Goal: Information Seeking & Learning: Learn about a topic

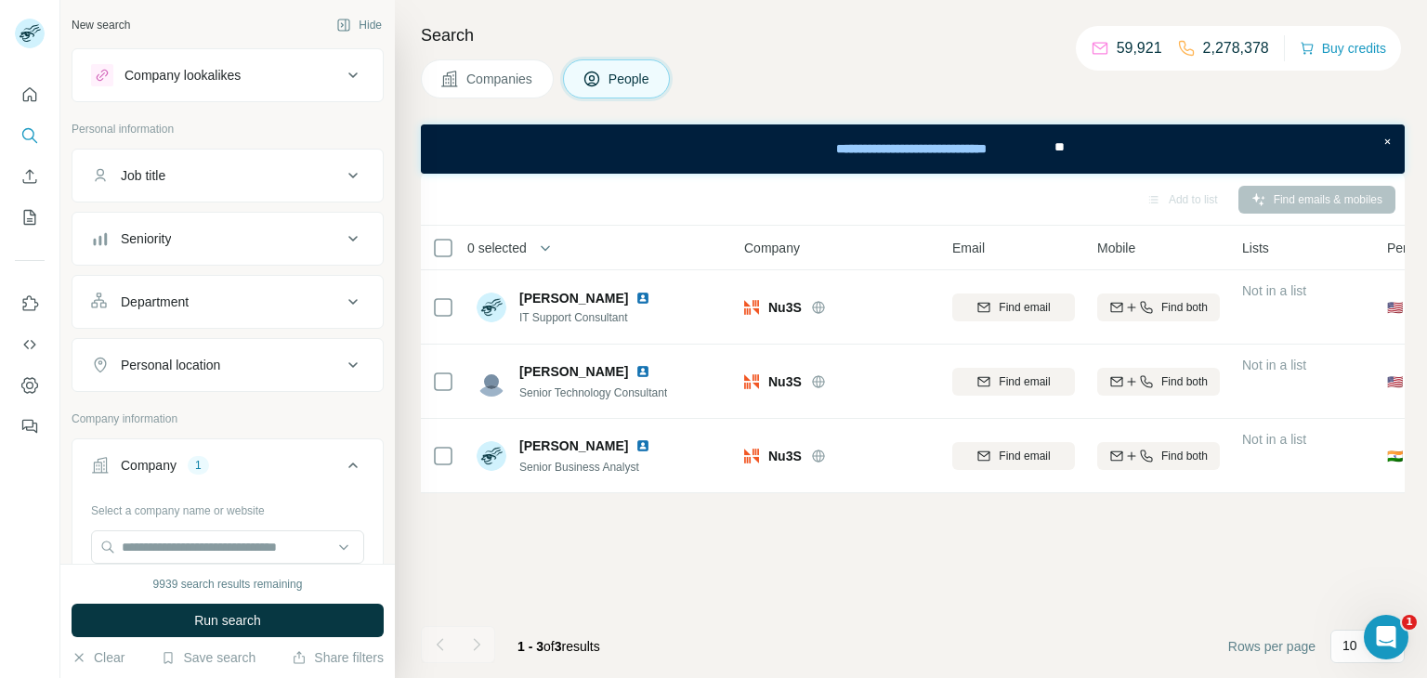
scroll to position [119, 0]
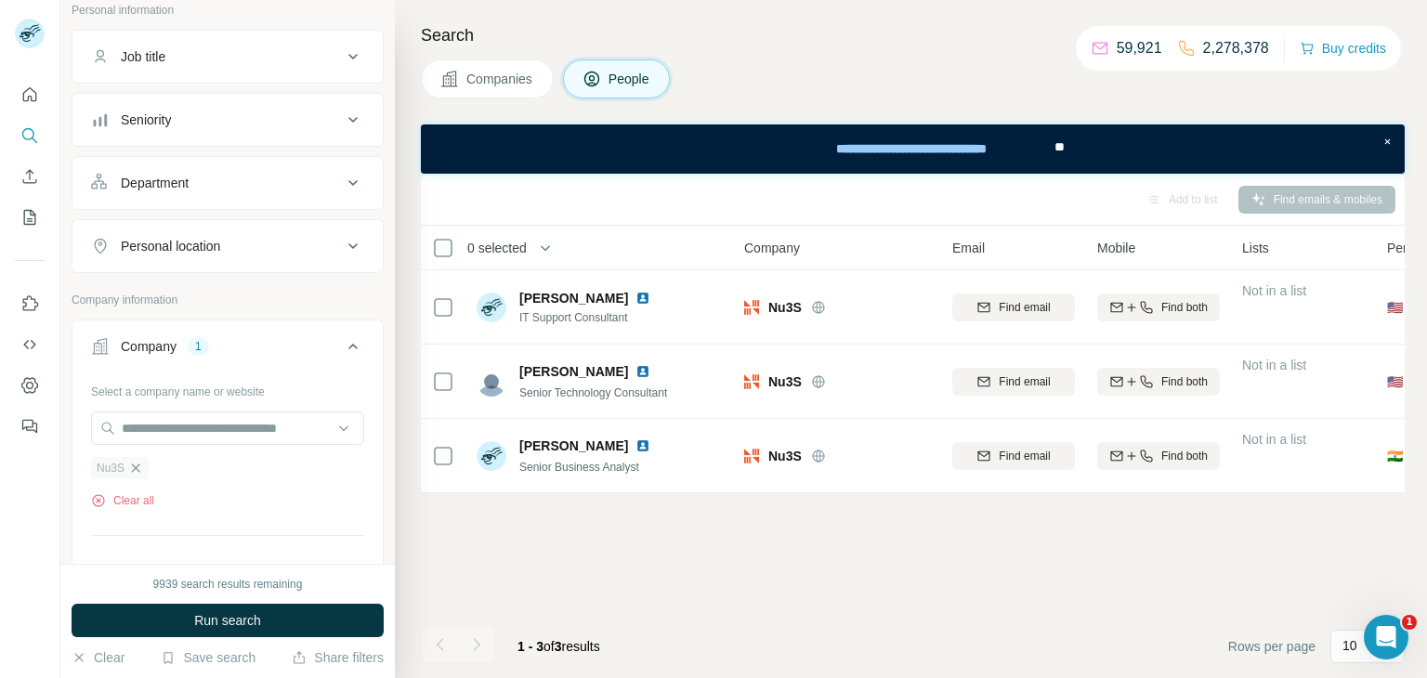
click at [135, 466] on icon "button" at bounding box center [136, 468] width 8 height 8
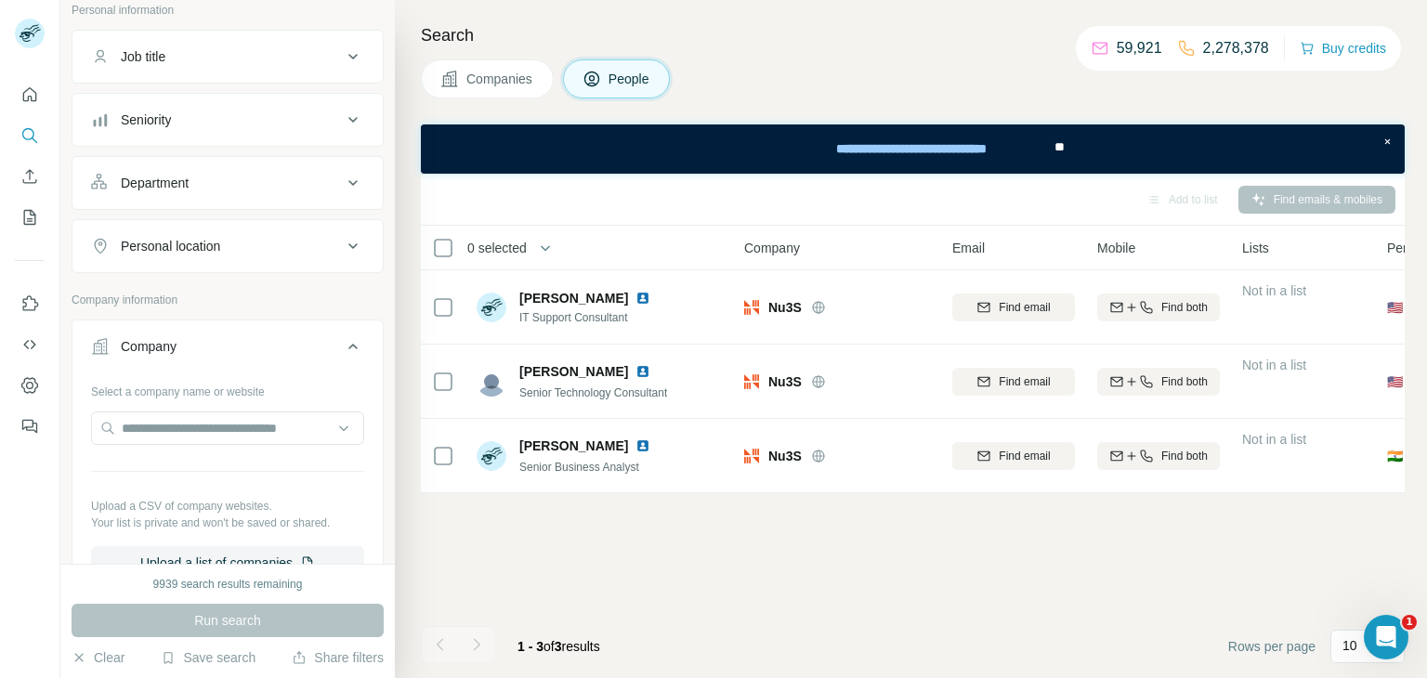
click at [206, 401] on div "Select a company name or website Upload a CSV of company websites. Your list is…" at bounding box center [227, 477] width 273 height 203
click at [198, 422] on input "text" at bounding box center [227, 428] width 273 height 33
paste input "**********"
type input "**********"
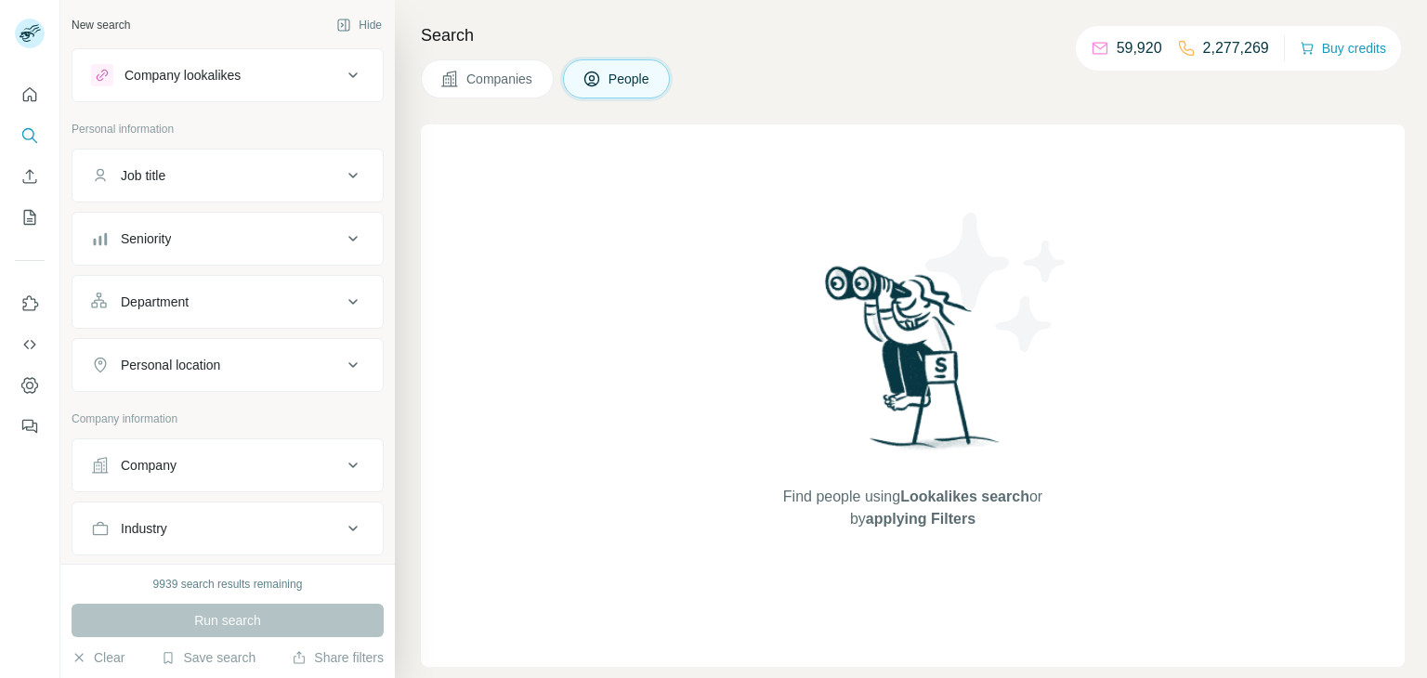
scroll to position [7, 0]
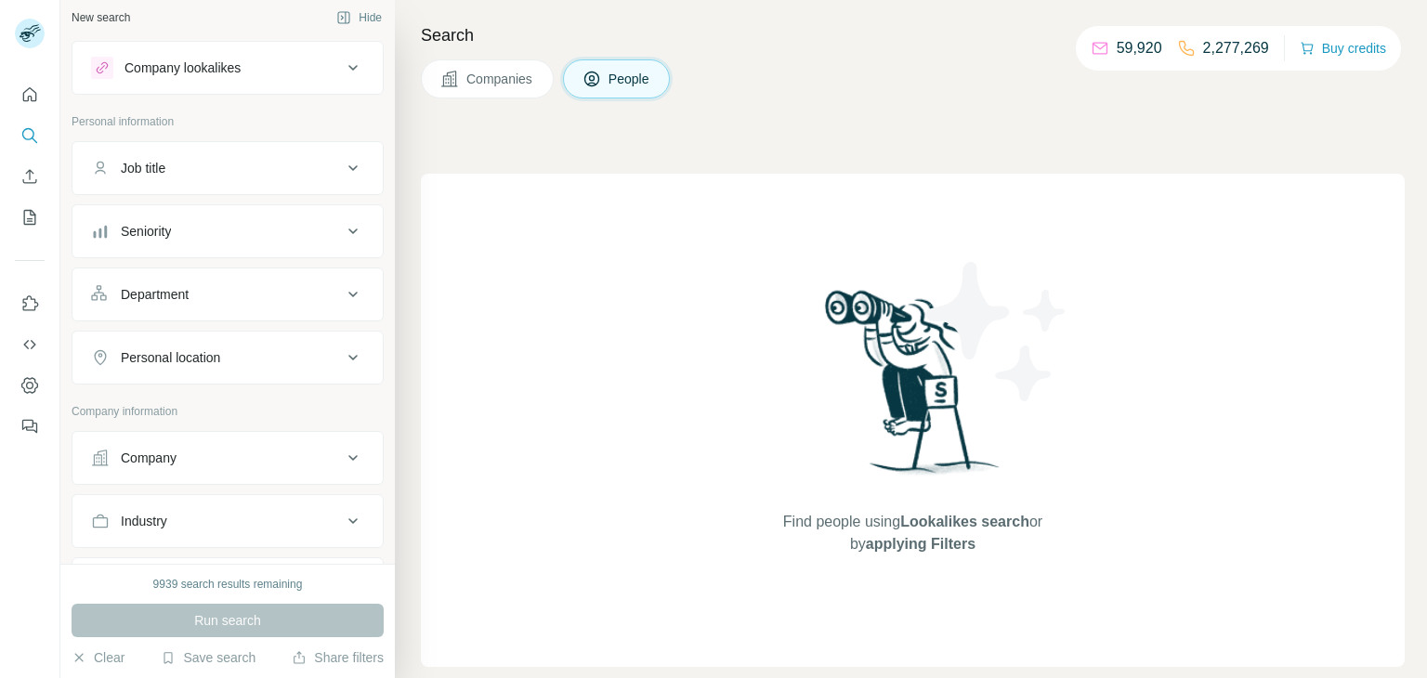
click at [325, 456] on div "Company" at bounding box center [216, 458] width 251 height 19
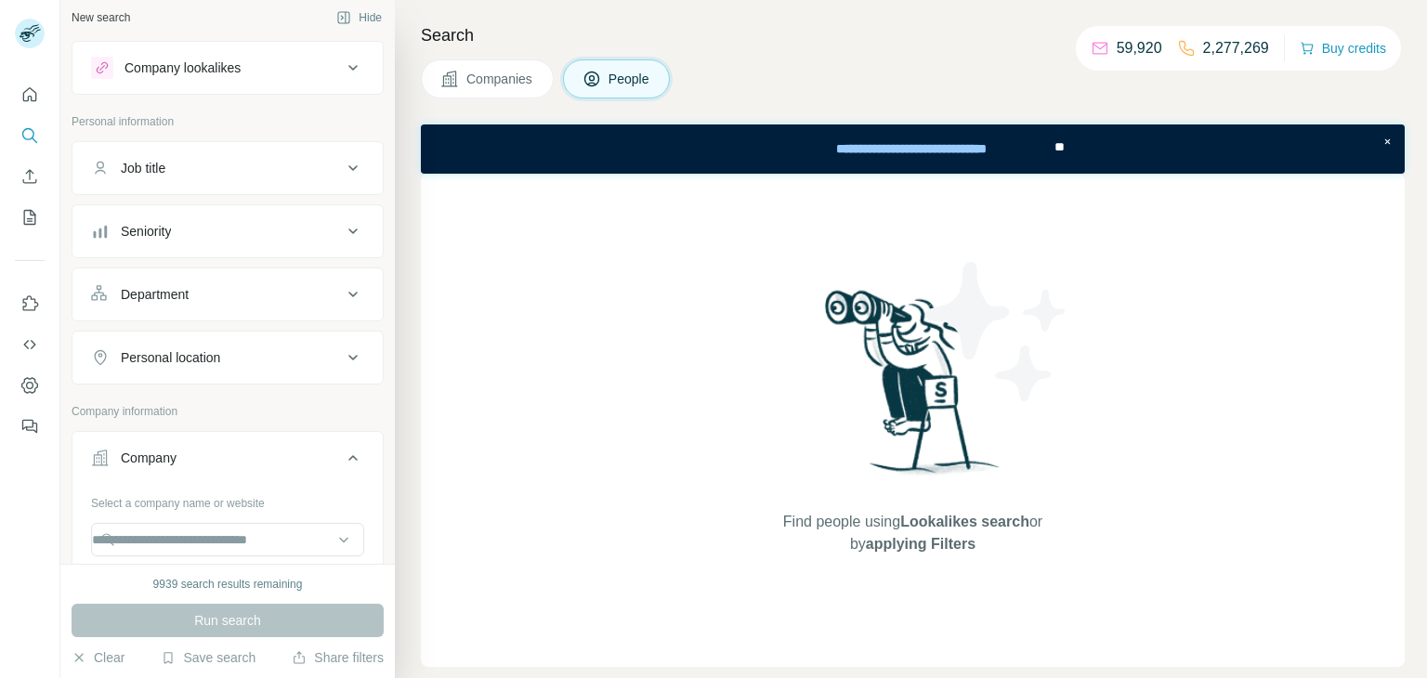
scroll to position [0, 0]
click at [237, 542] on input "text" at bounding box center [227, 539] width 273 height 33
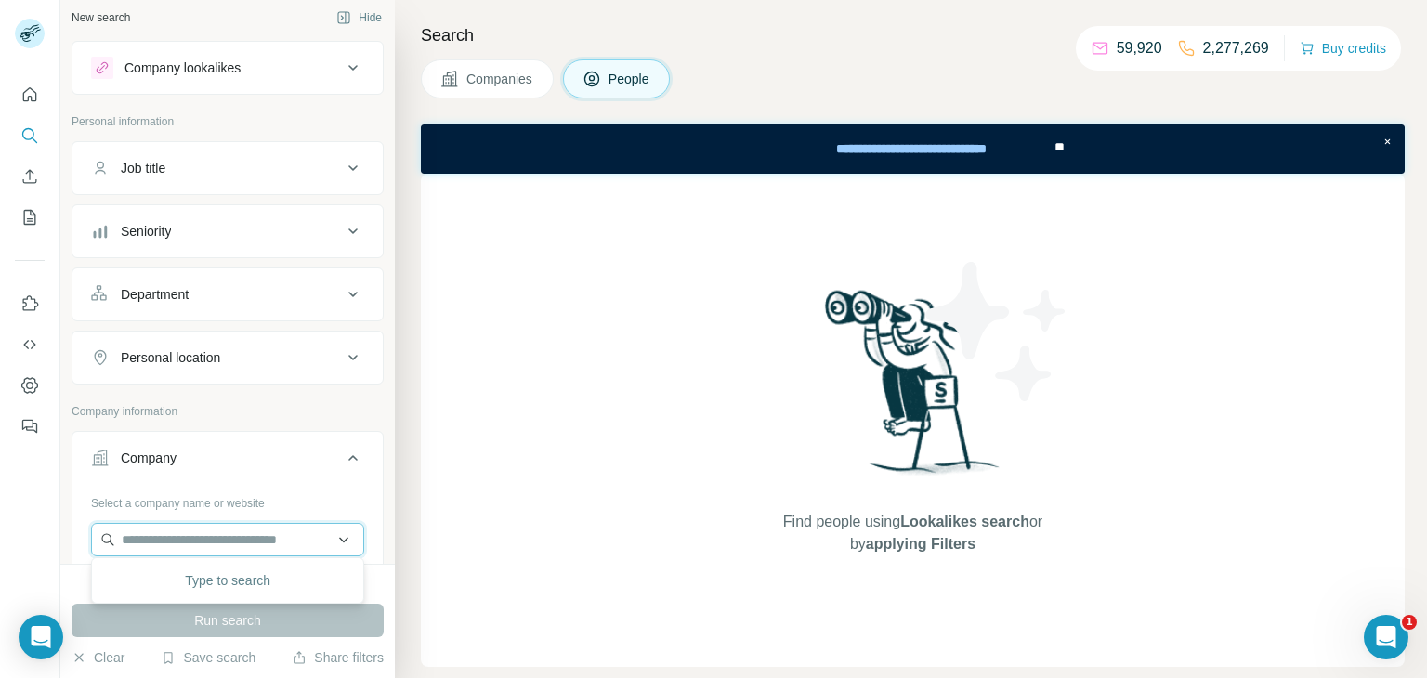
paste input "**********"
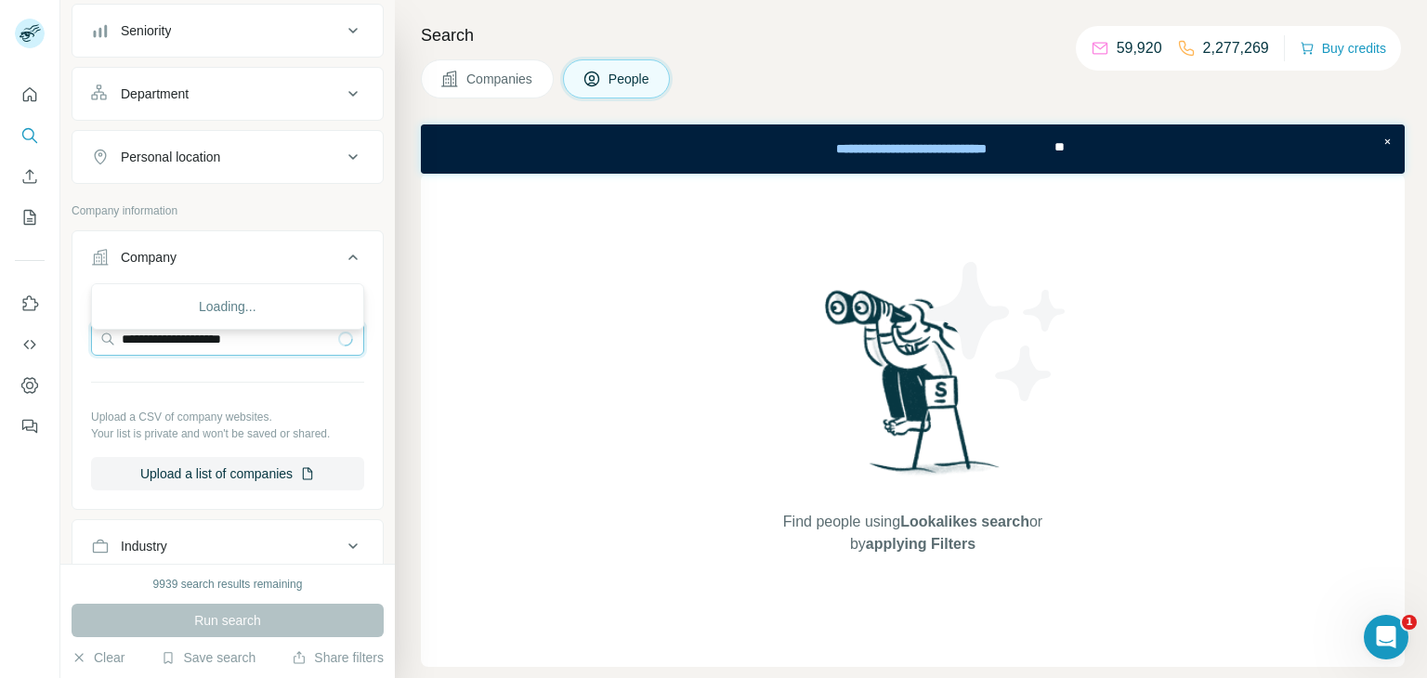
scroll to position [290, 0]
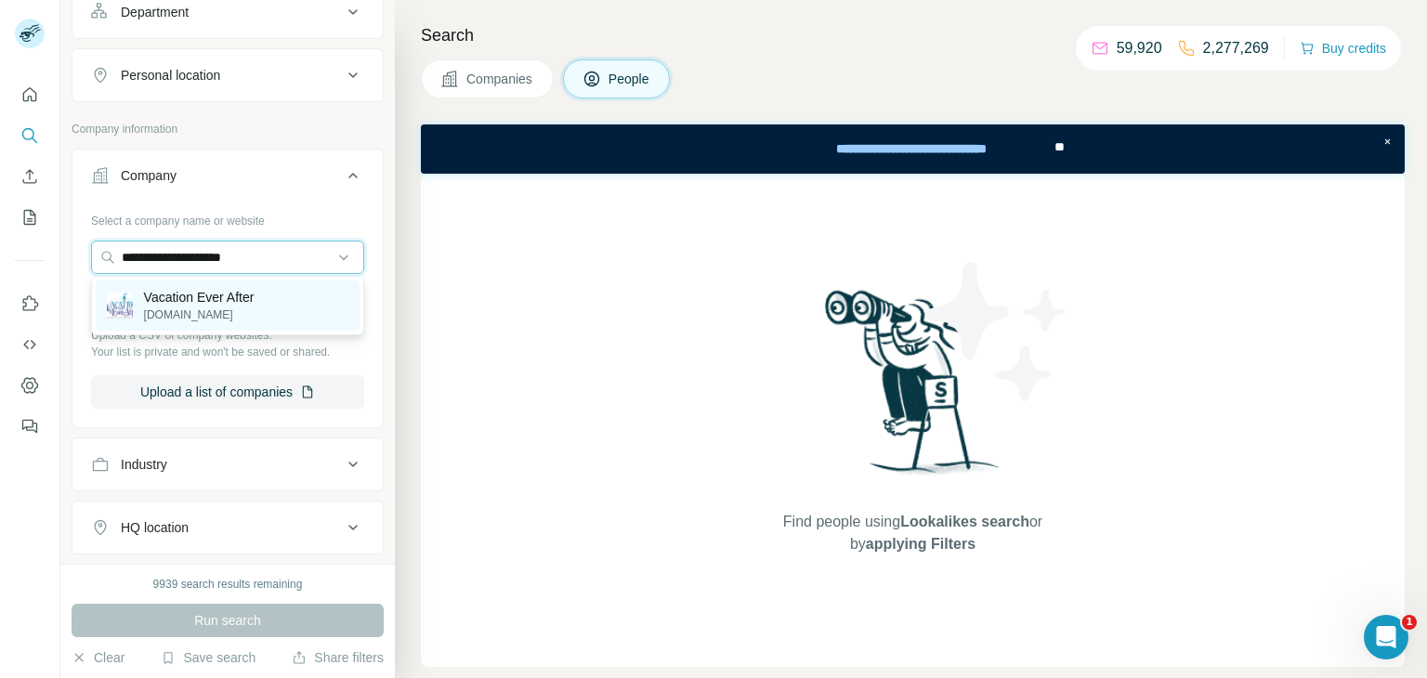
type input "**********"
click at [216, 283] on div "Vacation Ever After vacationeverafter.com" at bounding box center [228, 306] width 264 height 50
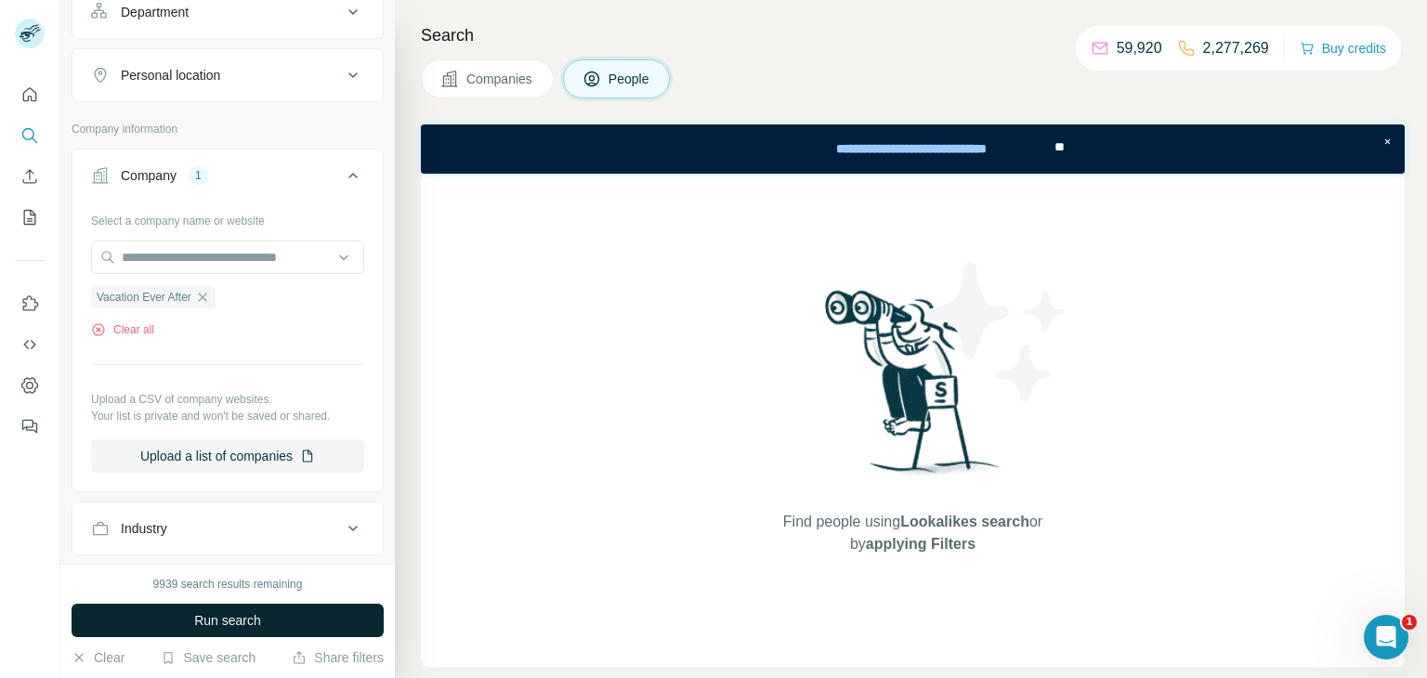
click at [206, 616] on span "Run search" at bounding box center [227, 620] width 67 height 19
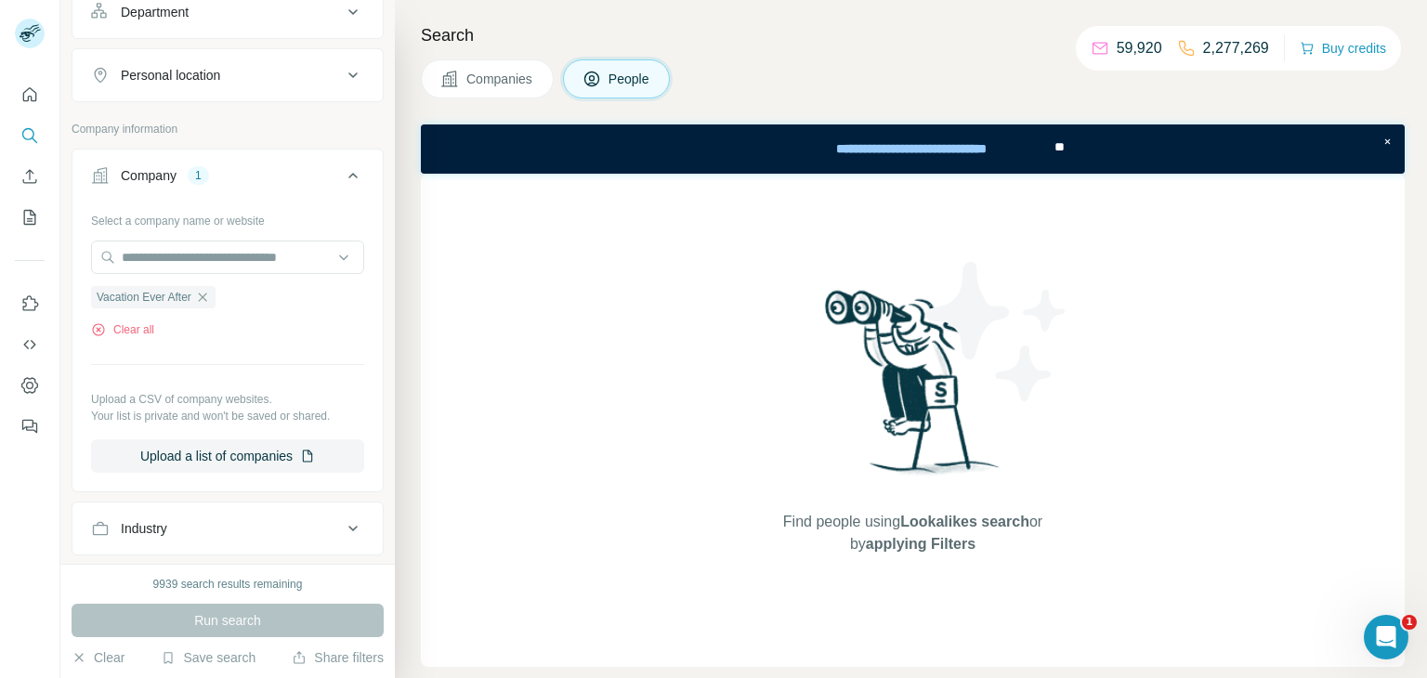
click at [534, 81] on span "Companies" at bounding box center [500, 79] width 68 height 19
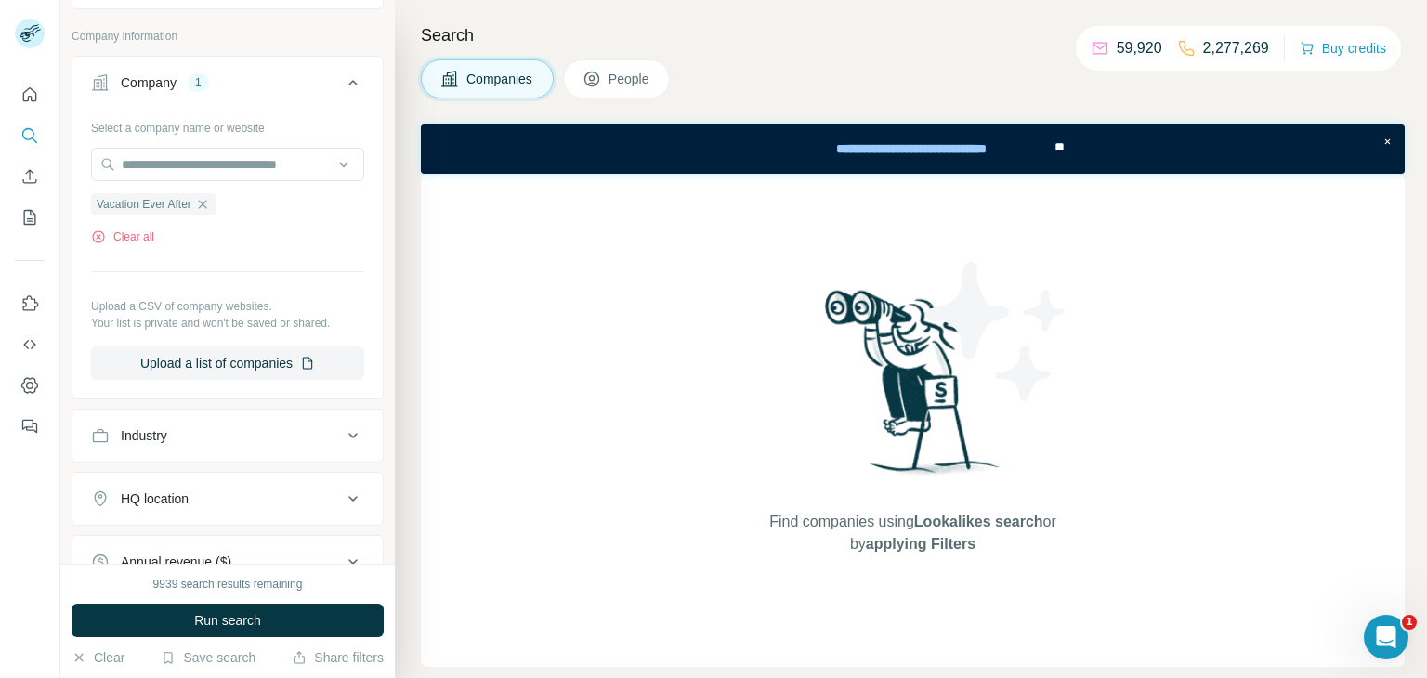
scroll to position [87, 0]
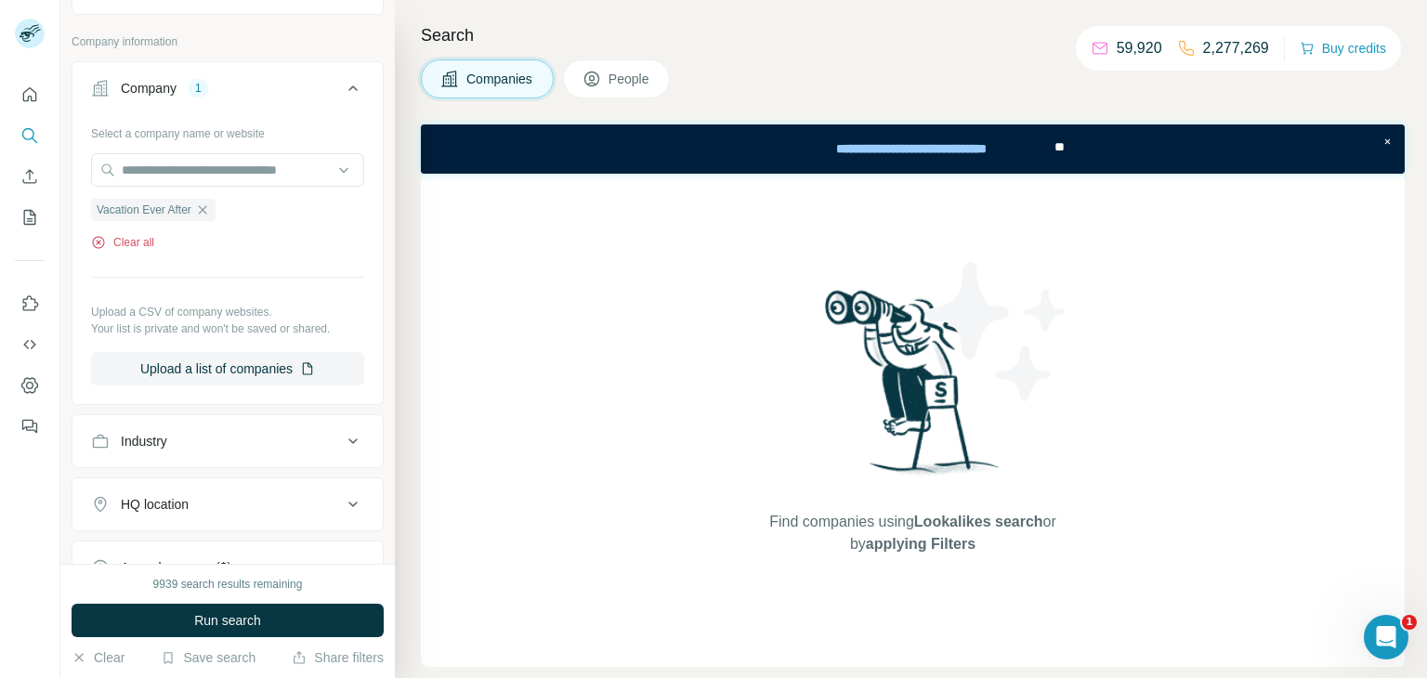
click at [144, 235] on button "Clear all" at bounding box center [122, 242] width 63 height 17
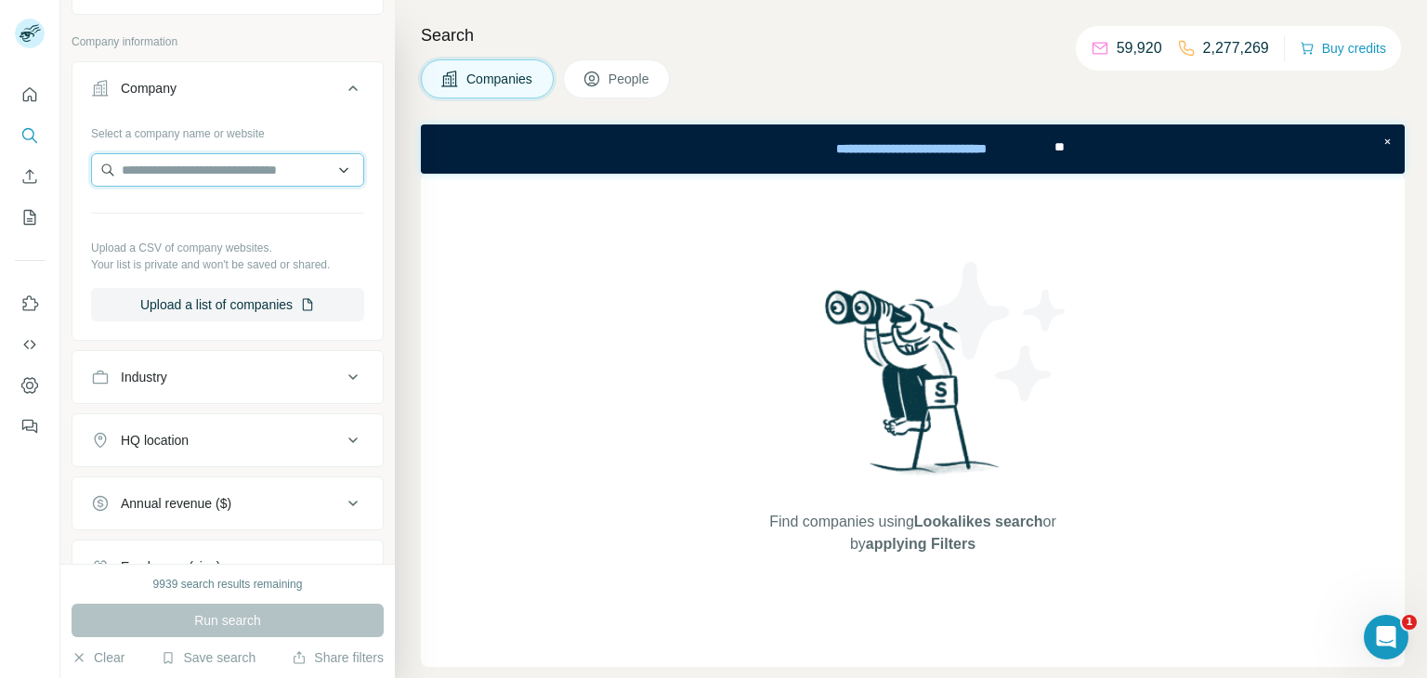
click at [226, 166] on input "text" at bounding box center [227, 169] width 273 height 33
paste input "**********"
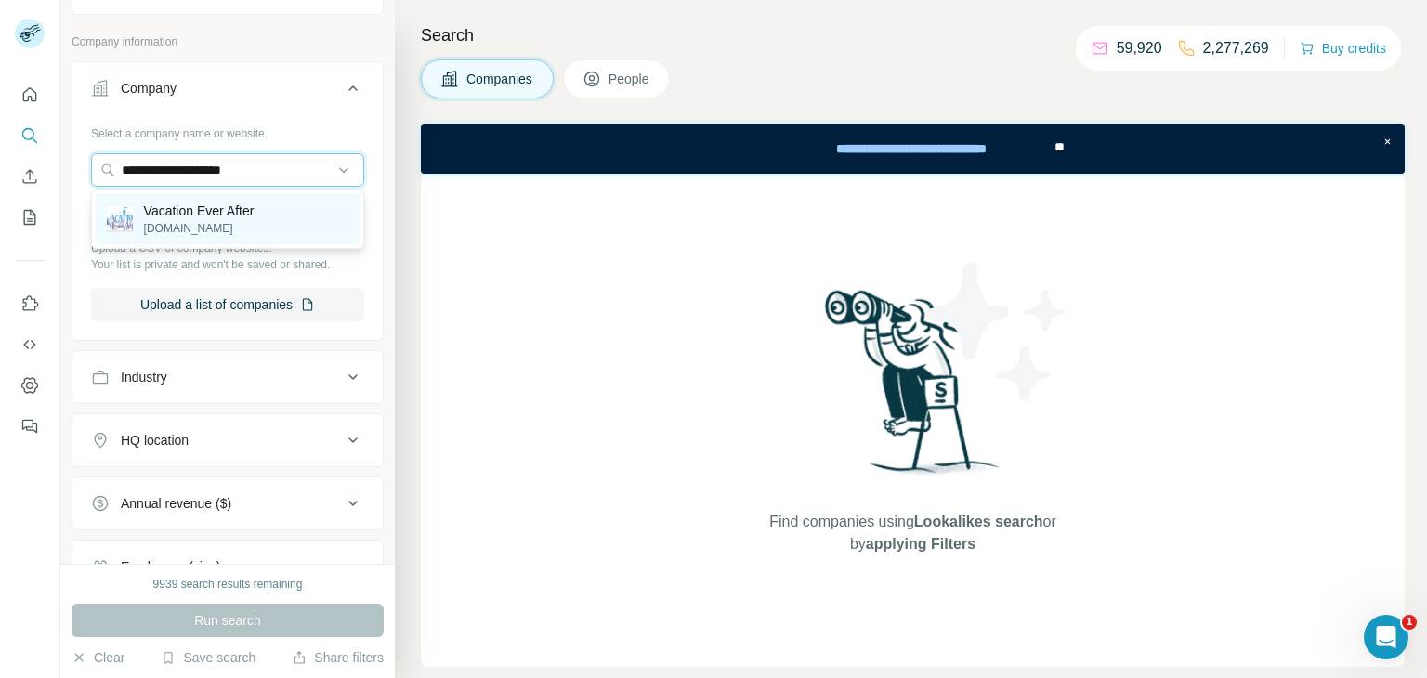
type input "**********"
click at [253, 213] on p "Vacation Ever After" at bounding box center [199, 211] width 111 height 19
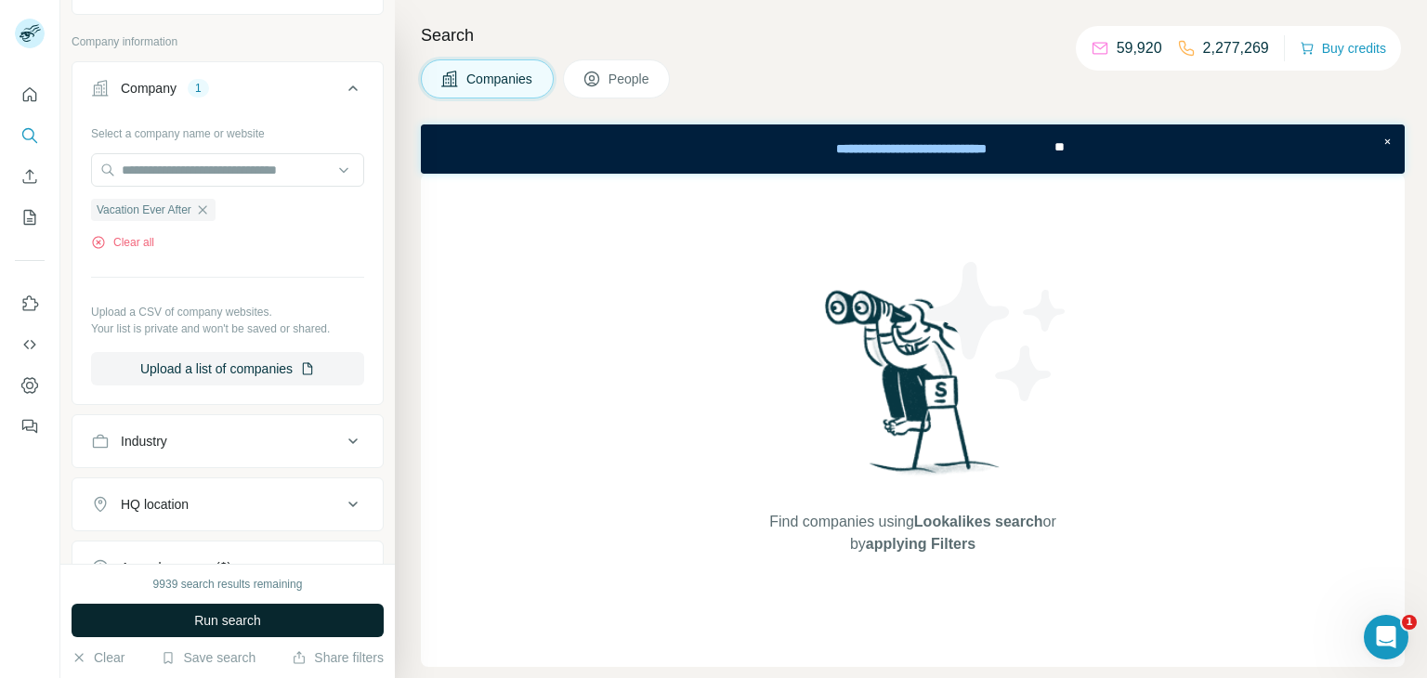
click at [258, 617] on span "Run search" at bounding box center [227, 620] width 67 height 19
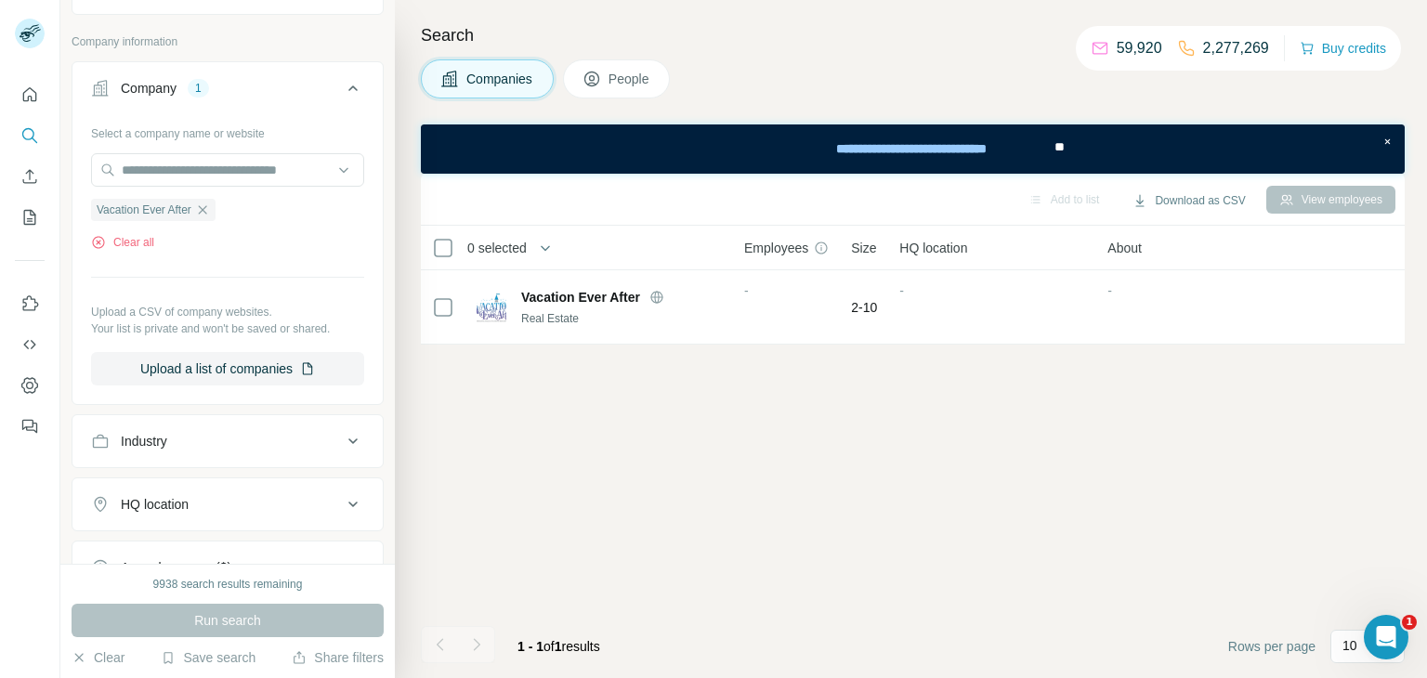
click at [125, 232] on div "Vacation Ever After Clear all" at bounding box center [227, 219] width 273 height 64
click at [152, 243] on button "Clear all" at bounding box center [122, 242] width 63 height 17
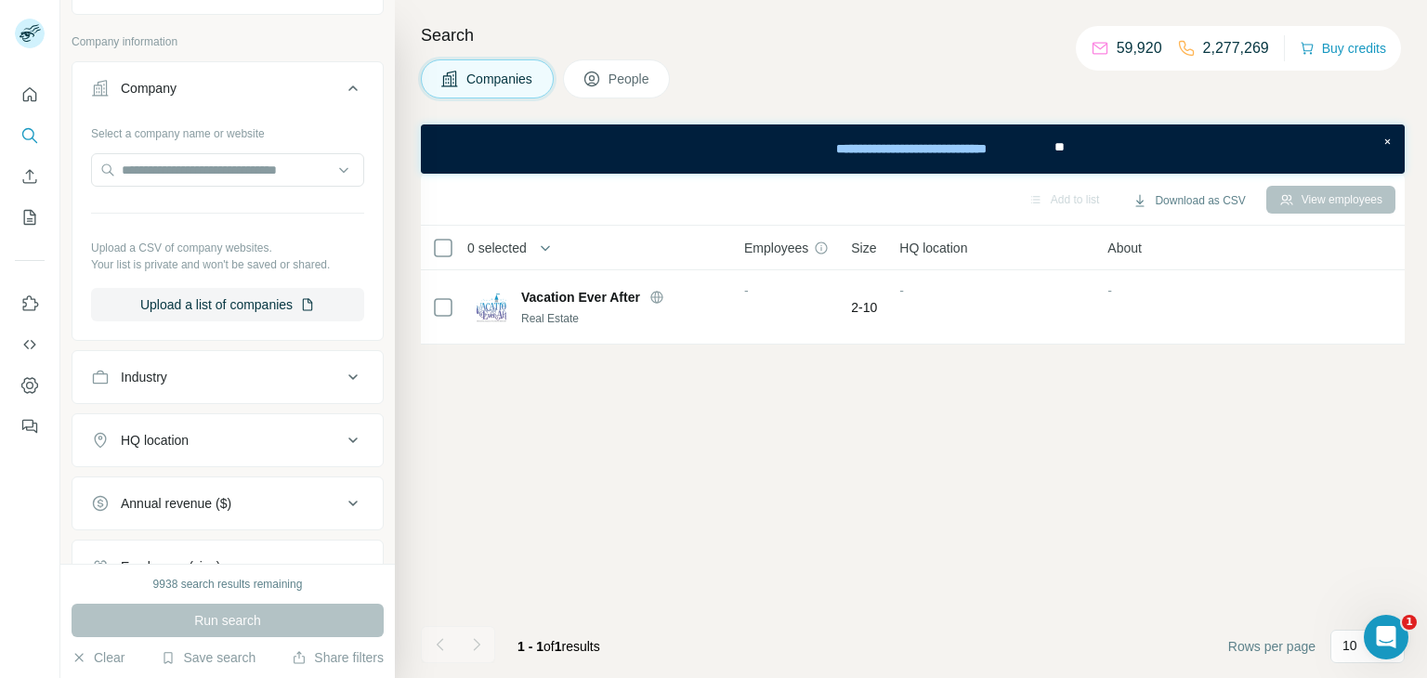
click at [213, 203] on div "Select a company name or website Upload a CSV of company websites. Your list is…" at bounding box center [227, 219] width 273 height 203
click at [232, 181] on input "text" at bounding box center [227, 169] width 273 height 33
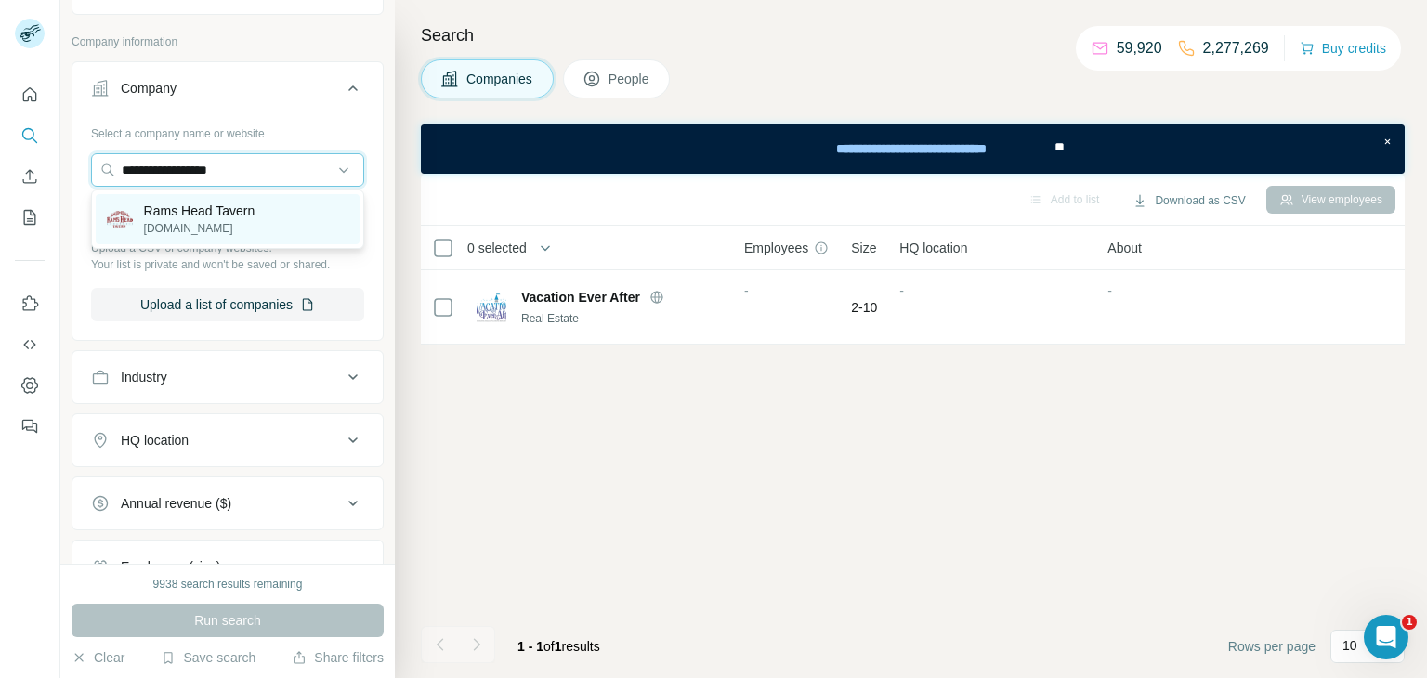
type input "**********"
click at [267, 213] on div "Rams Head Tavern ramsheadtavern.com" at bounding box center [228, 219] width 264 height 50
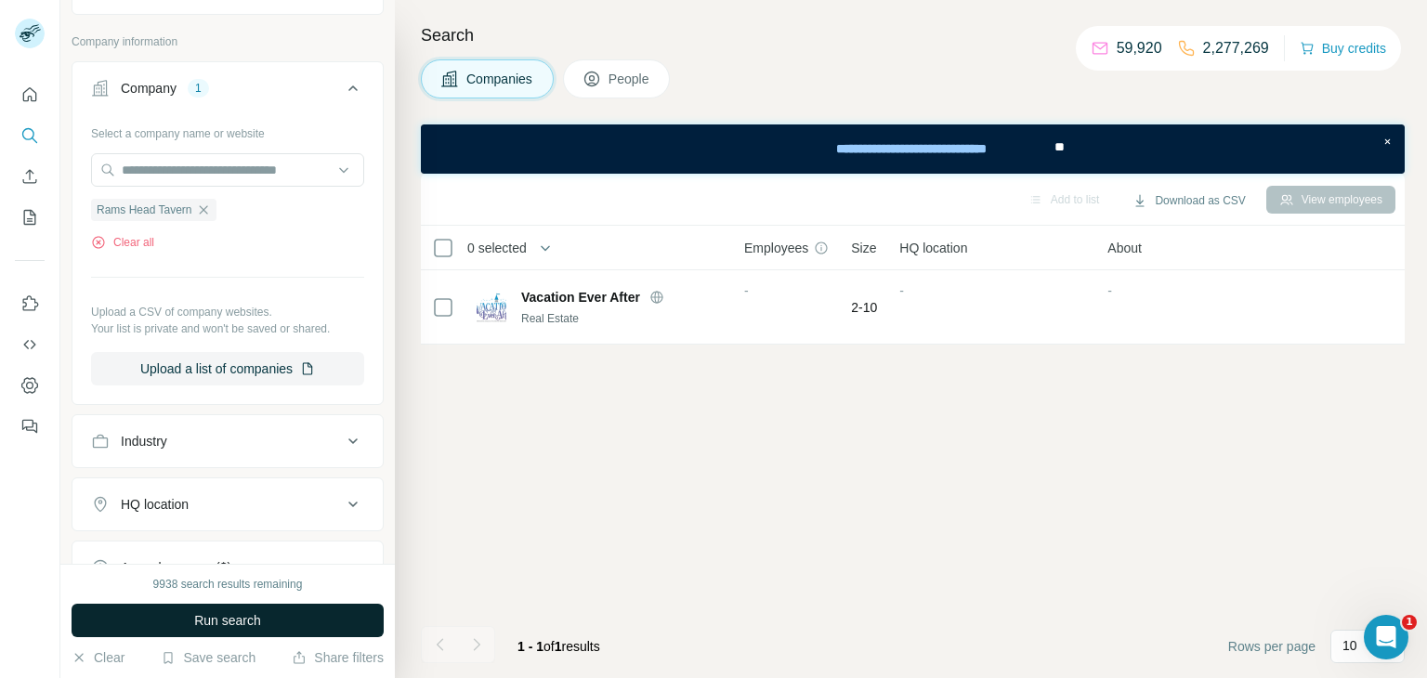
click at [165, 611] on button "Run search" at bounding box center [228, 620] width 312 height 33
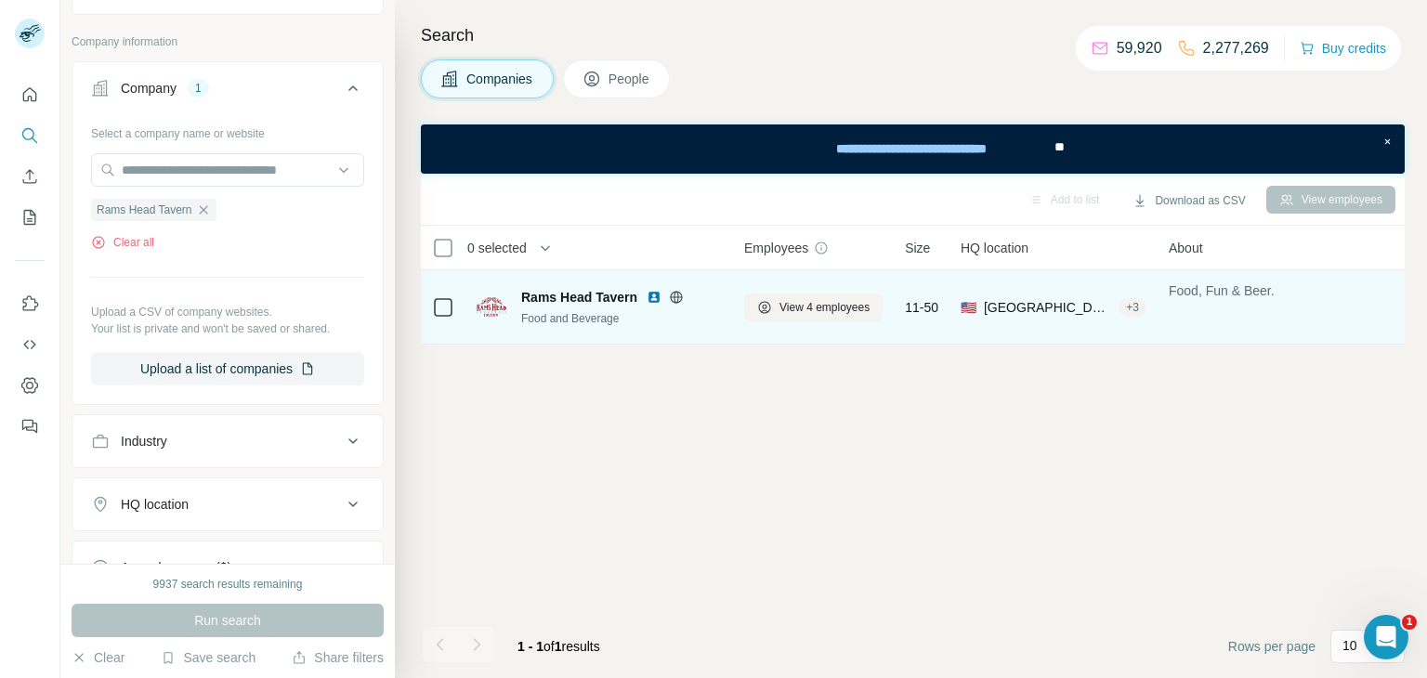
click at [648, 294] on img at bounding box center [654, 297] width 15 height 15
click at [791, 305] on span "View 4 employees" at bounding box center [825, 307] width 90 height 17
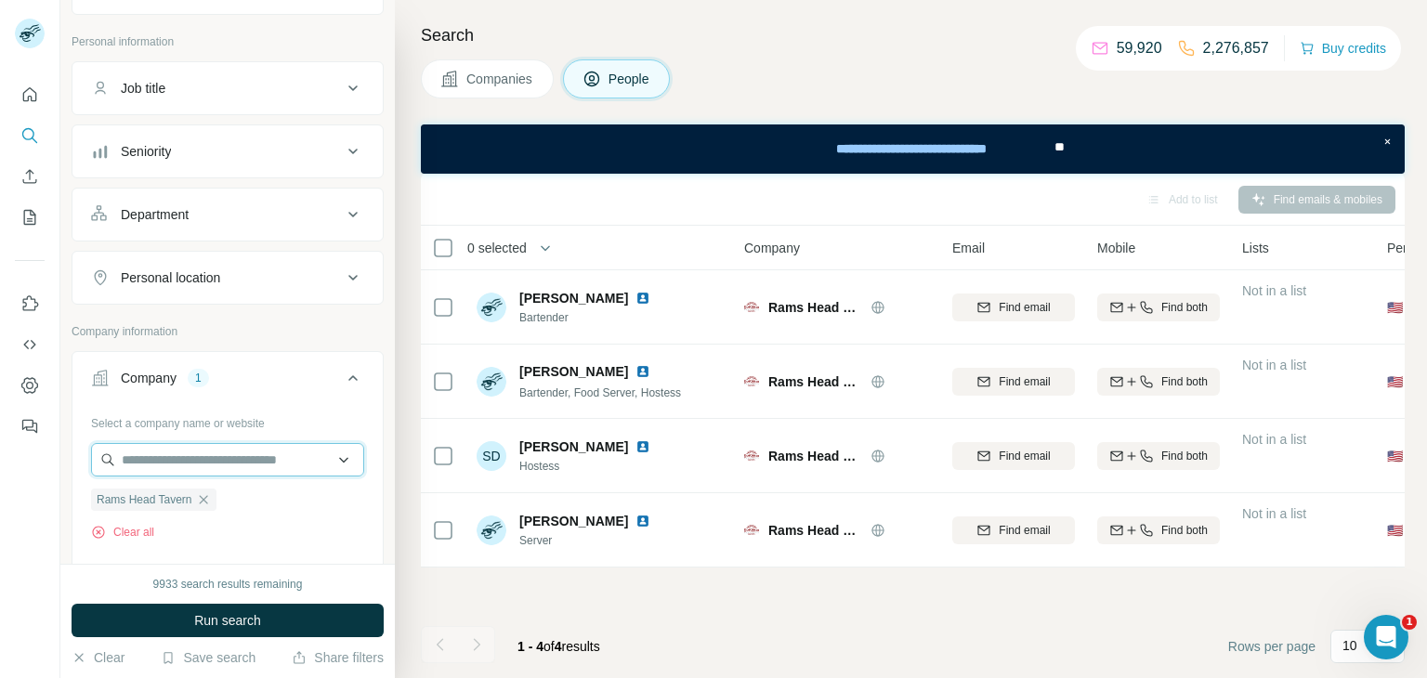
click at [291, 456] on input "text" at bounding box center [227, 459] width 273 height 33
click at [198, 417] on div "Select a company name or website" at bounding box center [227, 420] width 273 height 24
click at [198, 484] on div "Rams Head Tavern Clear all" at bounding box center [227, 509] width 273 height 64
click at [198, 492] on icon "button" at bounding box center [203, 499] width 15 height 15
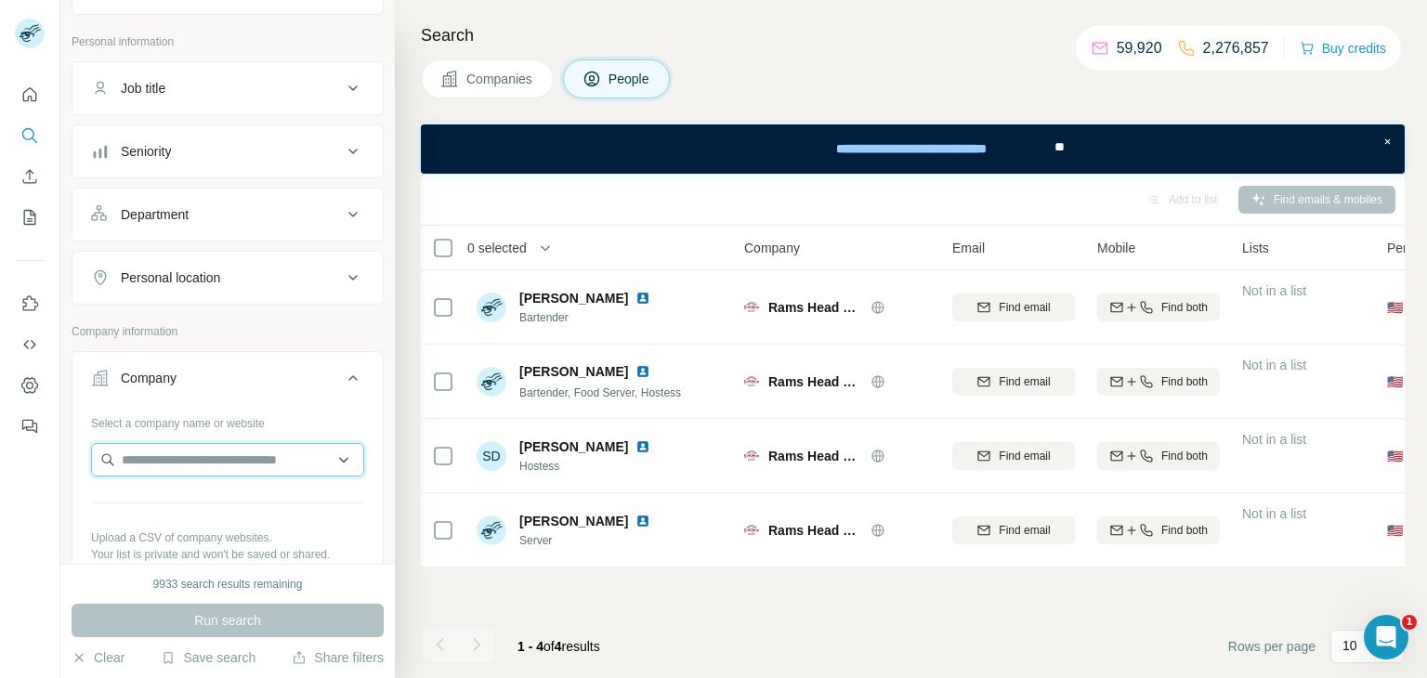
click at [232, 467] on input "text" at bounding box center [227, 459] width 273 height 33
paste input "*********"
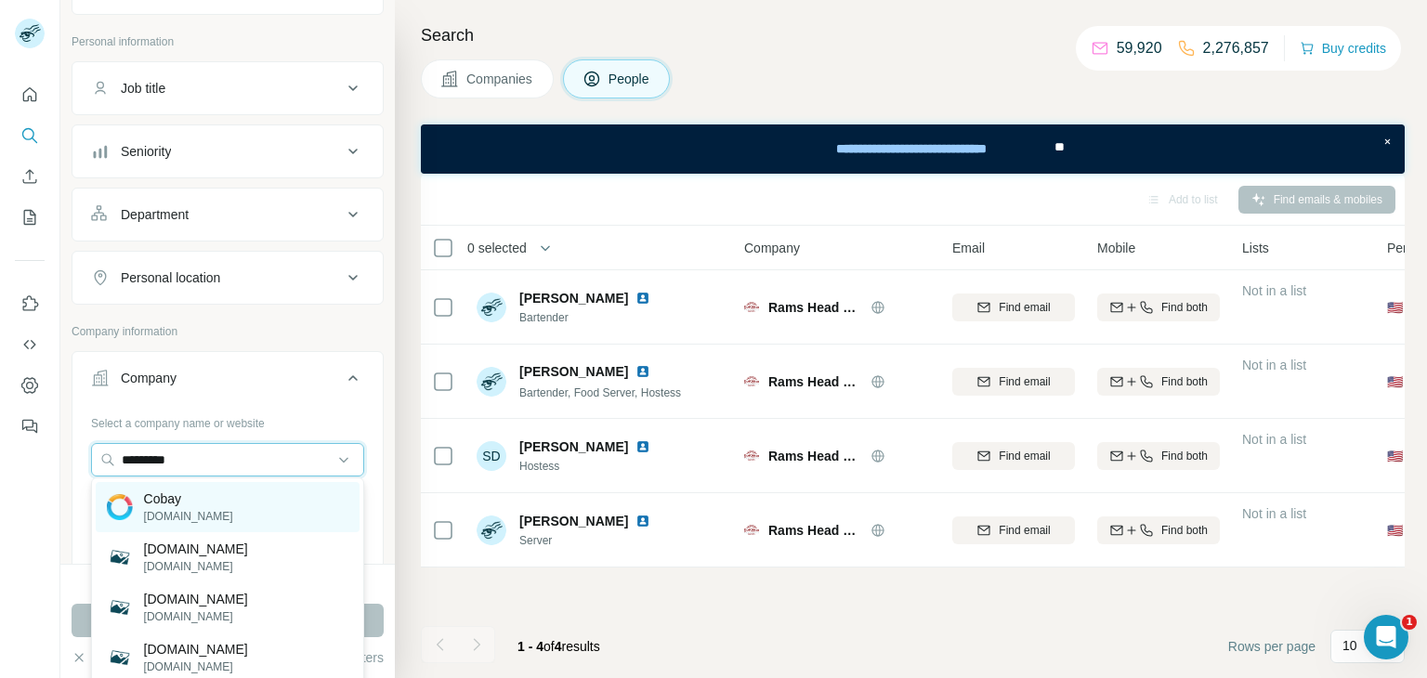
type input "*********"
click at [208, 507] on div "Cobay cobay.com" at bounding box center [228, 507] width 264 height 50
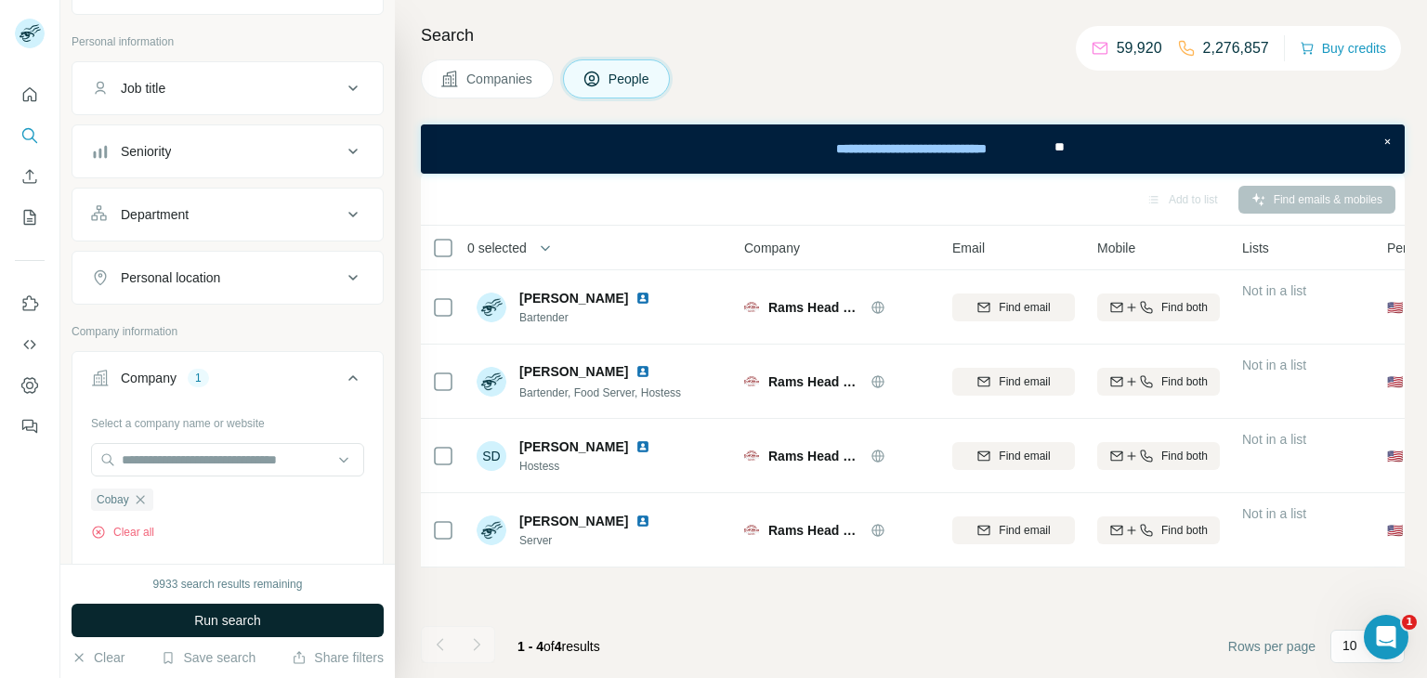
click at [212, 625] on span "Run search" at bounding box center [227, 620] width 67 height 19
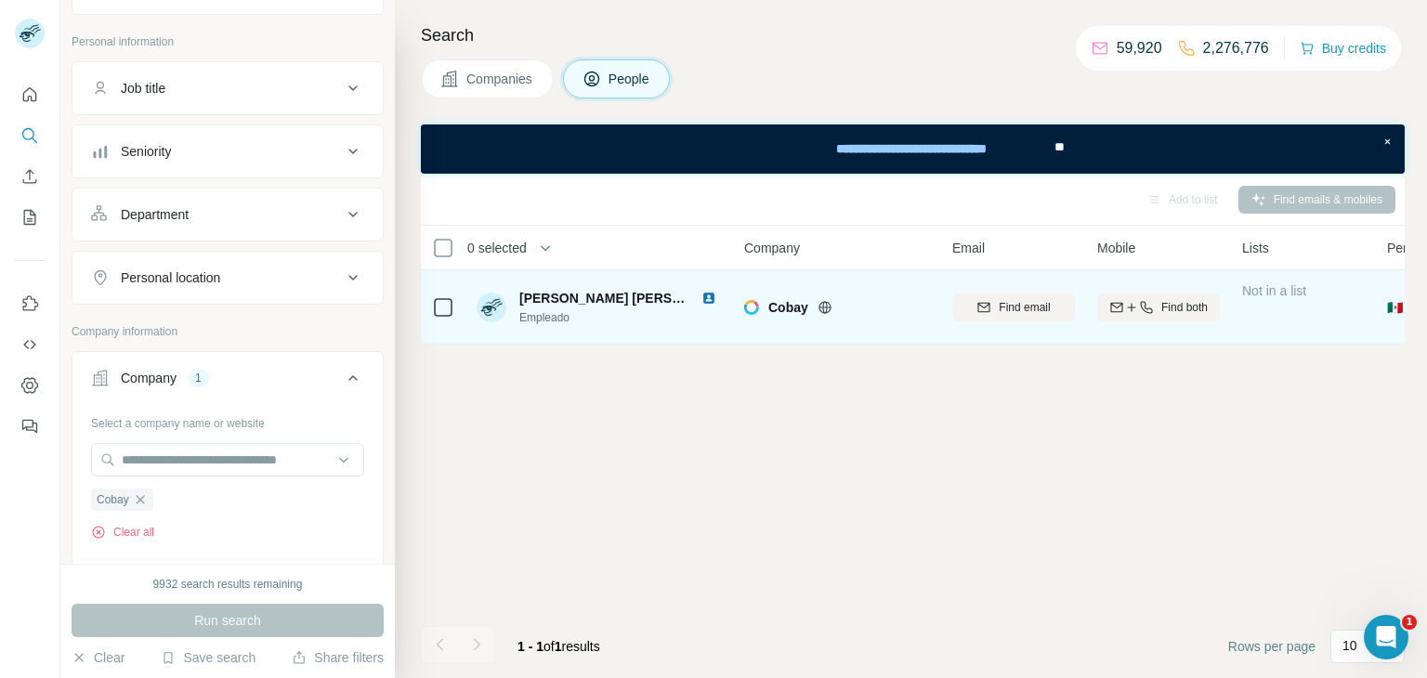
click at [586, 322] on span "Empleado" at bounding box center [621, 317] width 204 height 17
click at [706, 299] on img at bounding box center [709, 298] width 15 height 15
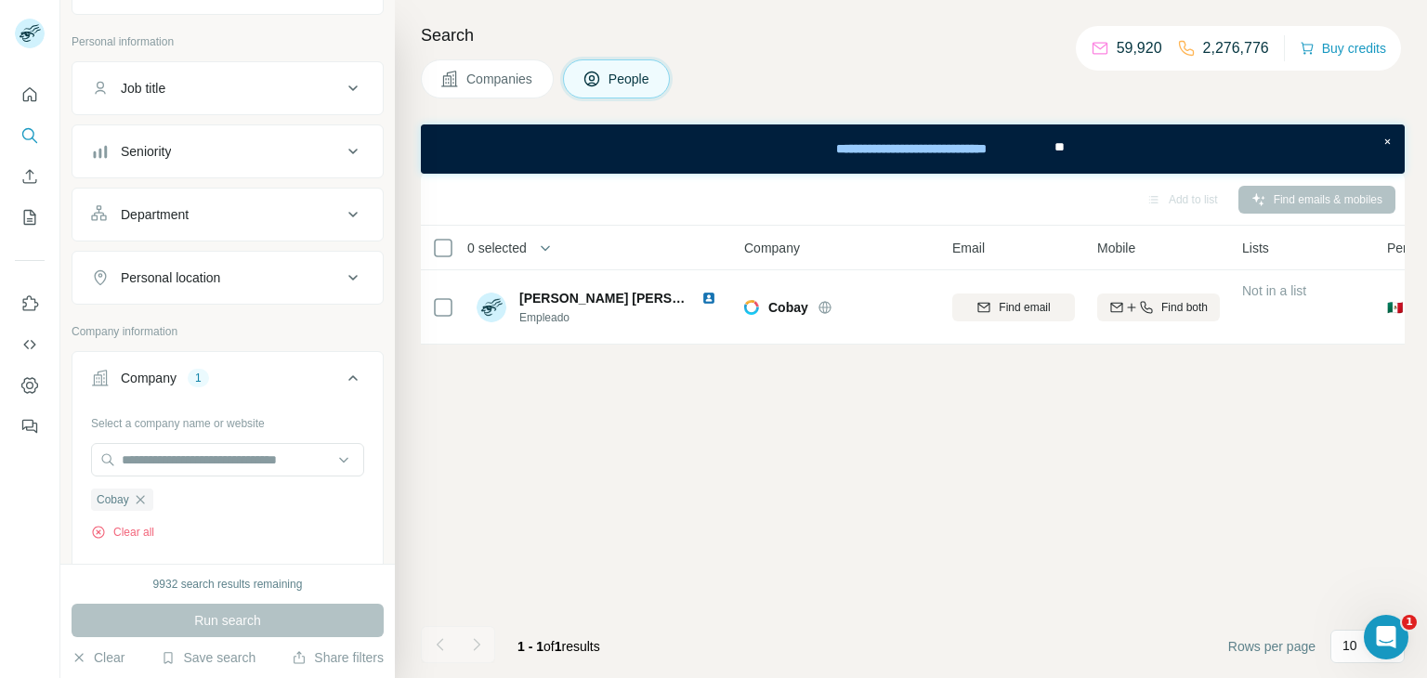
click at [506, 76] on span "Companies" at bounding box center [500, 79] width 68 height 19
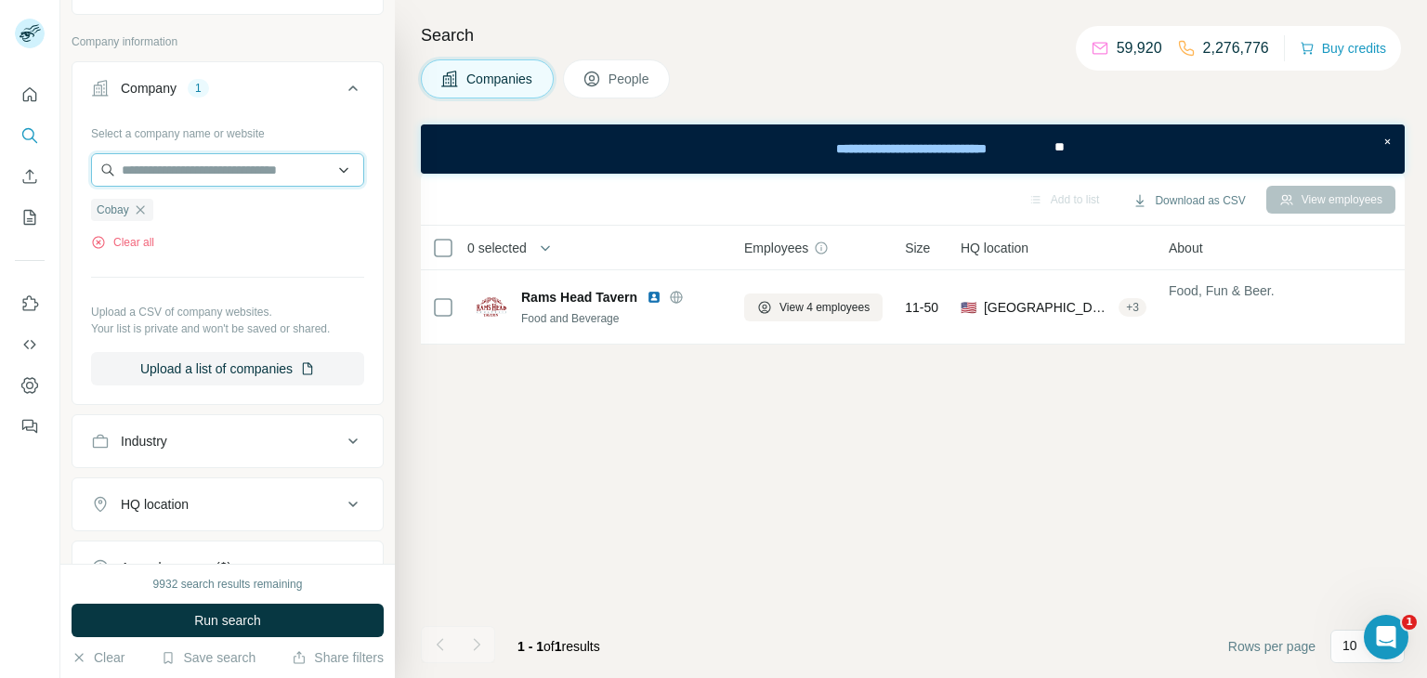
click at [148, 184] on input "text" at bounding box center [227, 169] width 273 height 33
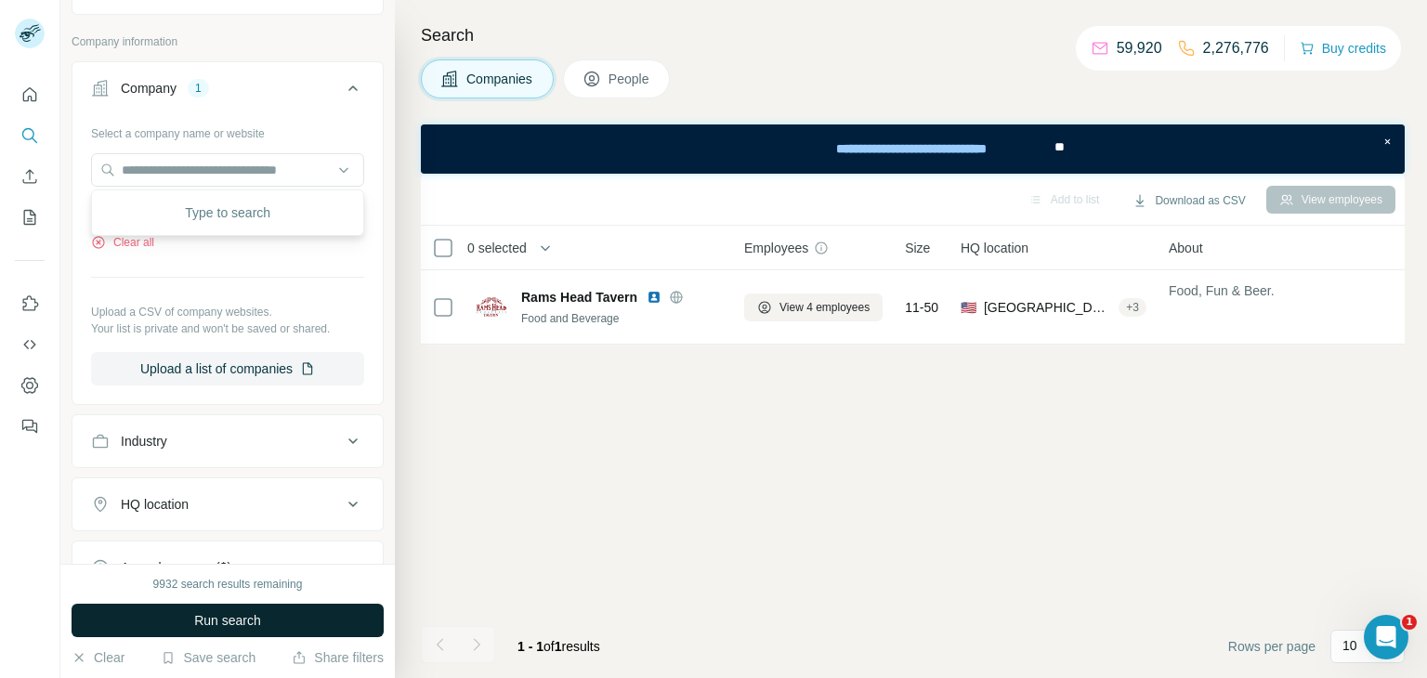
click at [212, 616] on span "Run search" at bounding box center [227, 620] width 67 height 19
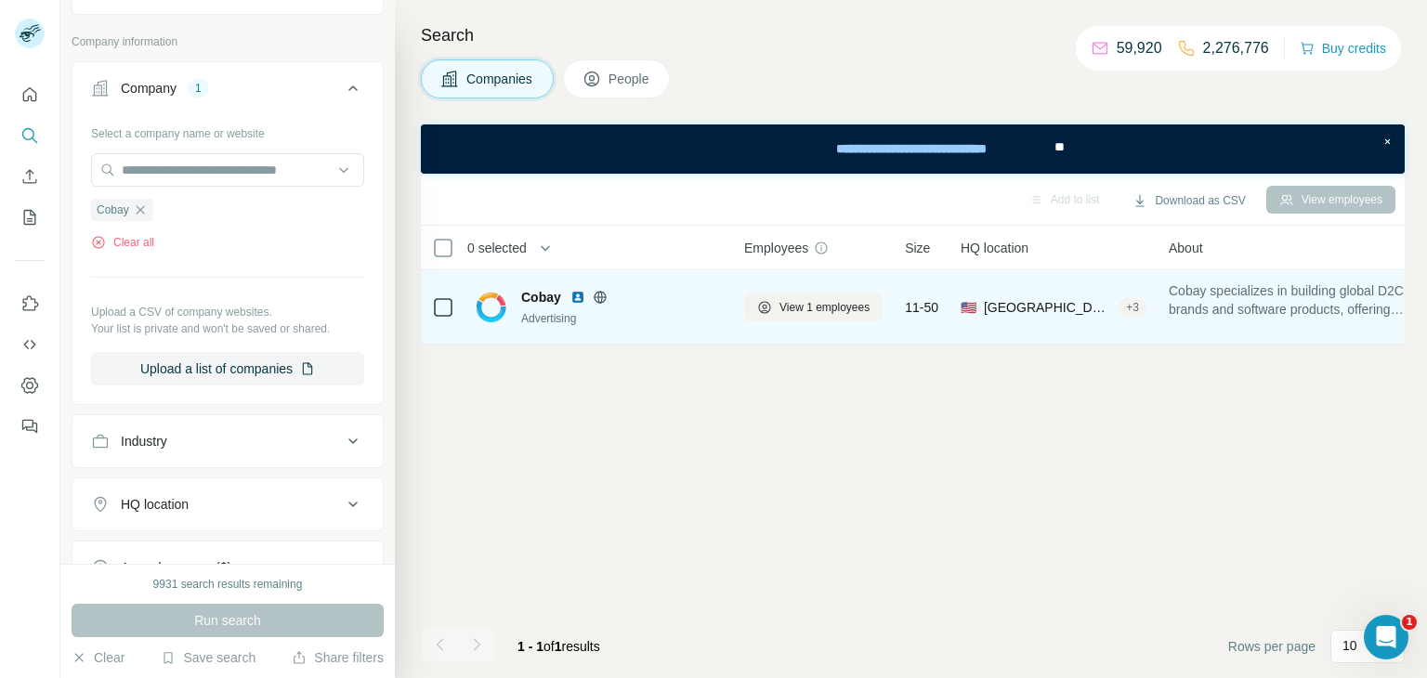
click at [578, 298] on img at bounding box center [578, 297] width 15 height 15
